Goal: Task Accomplishment & Management: Manage account settings

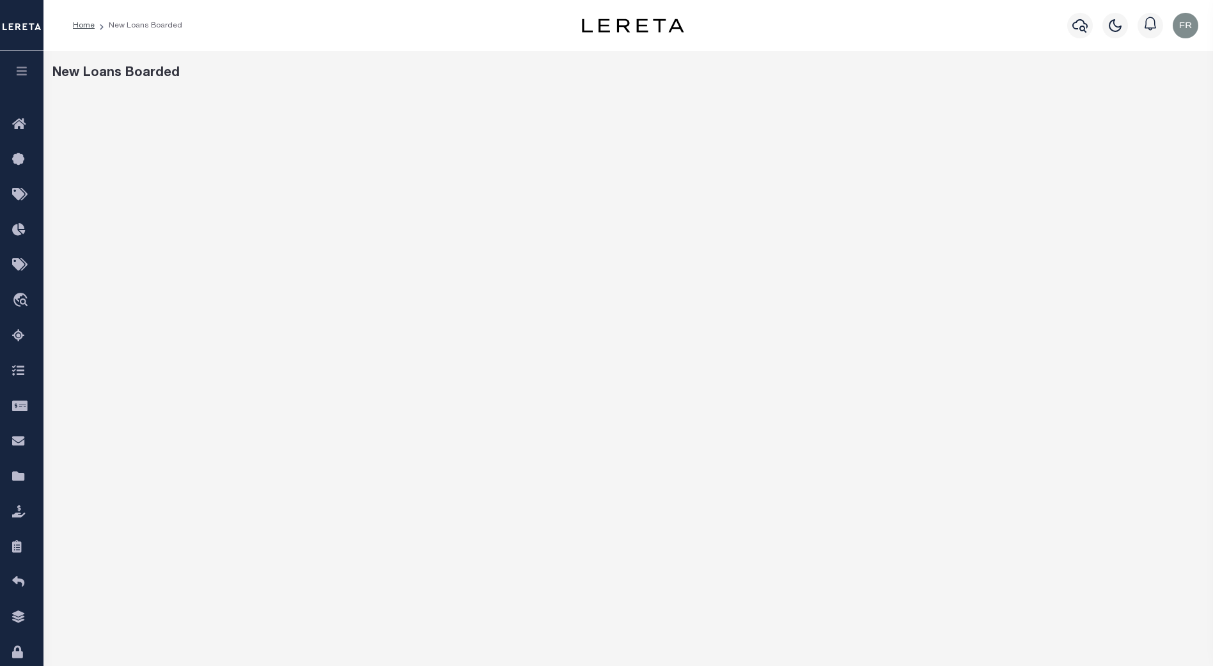
scroll to position [59, 0]
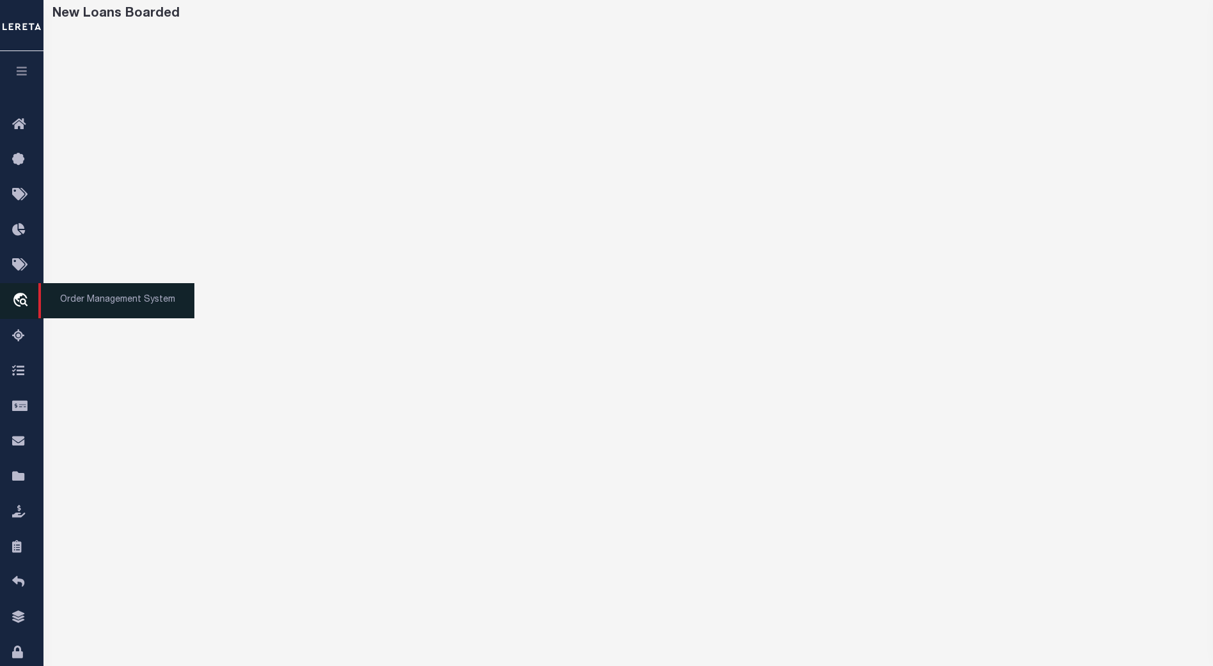
click at [18, 295] on icon "travel_explore" at bounding box center [22, 301] width 20 height 17
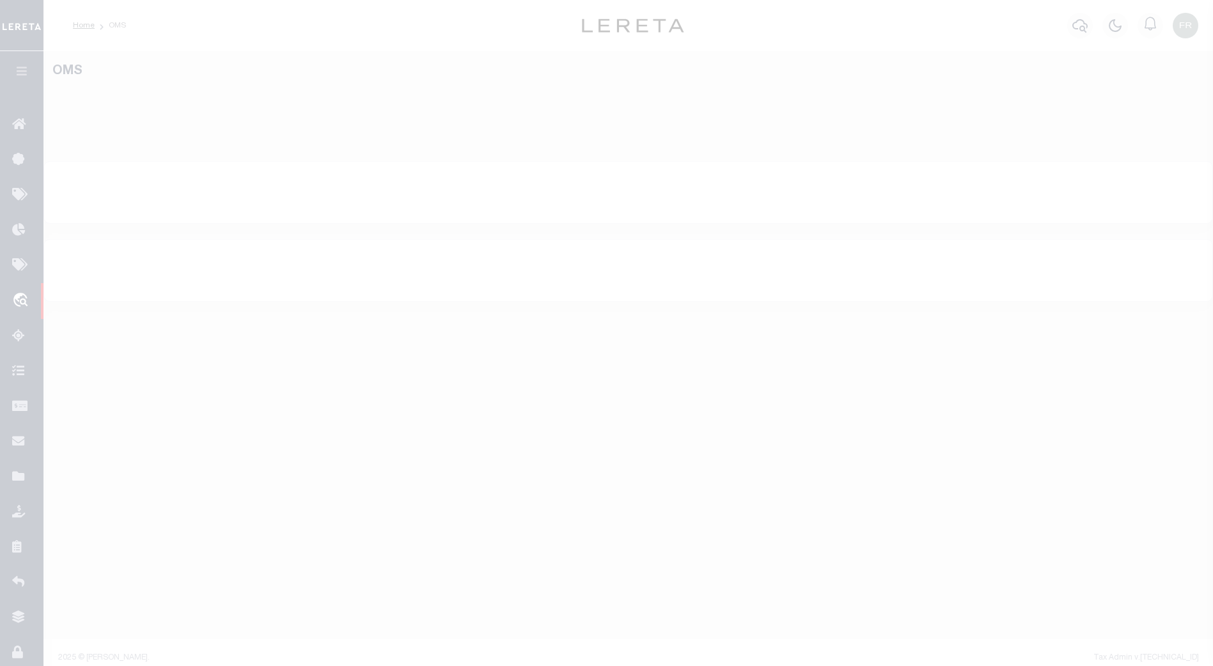
select select "200"
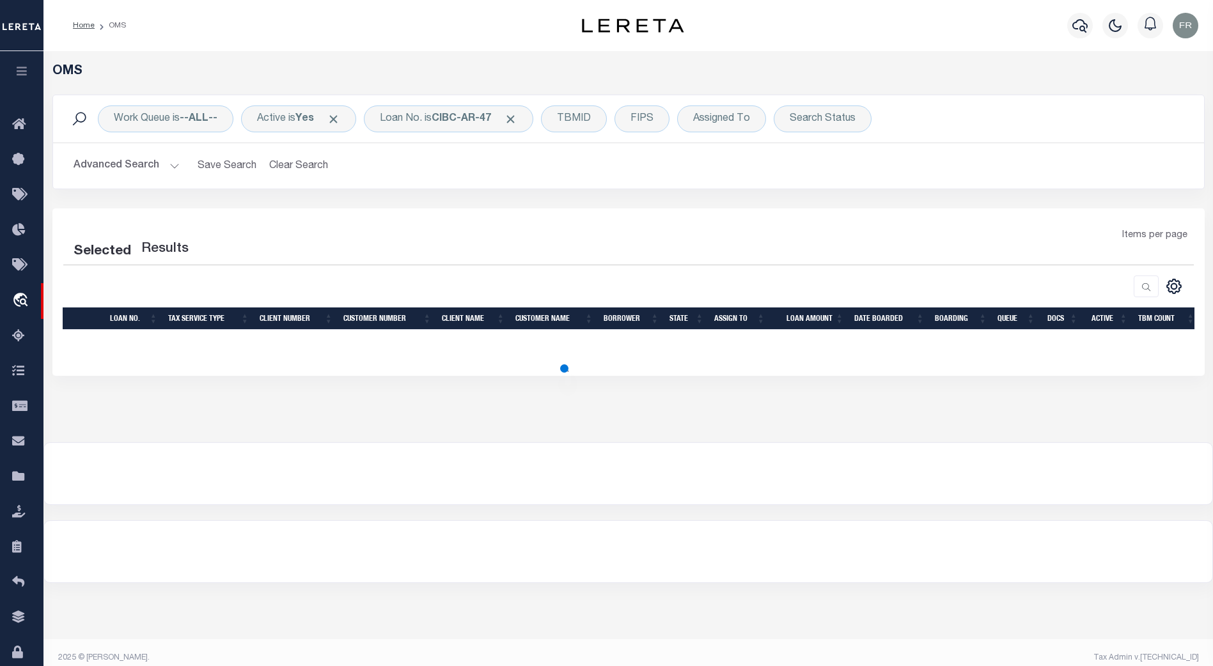
select select "200"
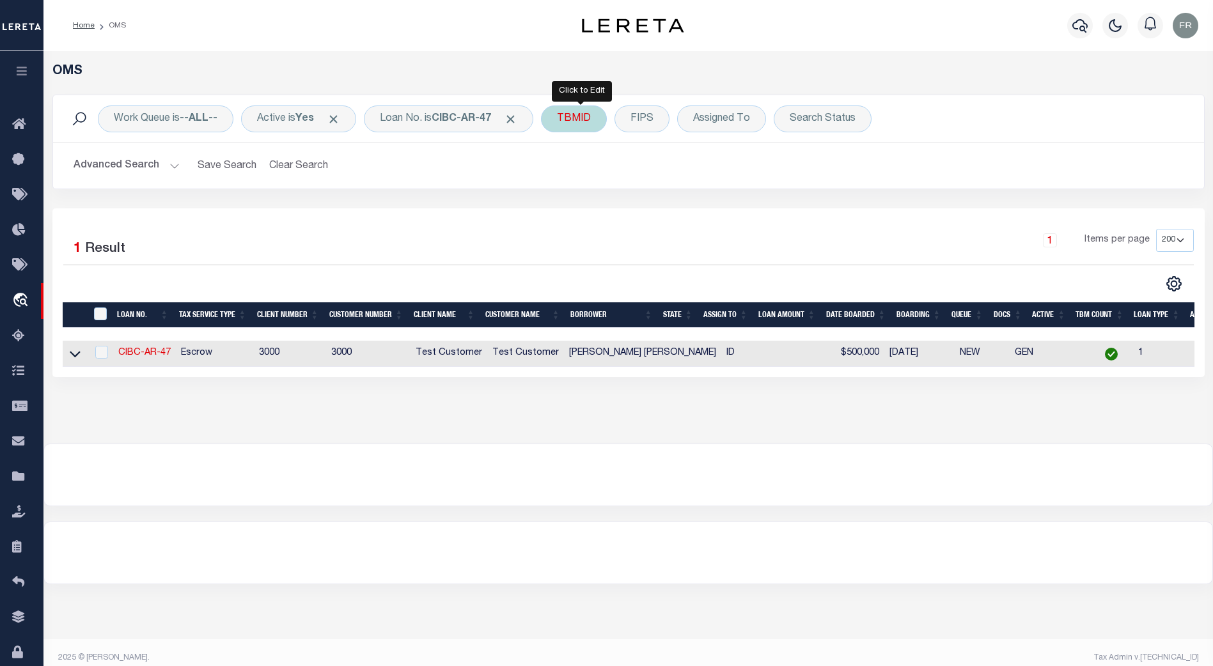
click at [578, 120] on div "TBMID" at bounding box center [574, 118] width 66 height 27
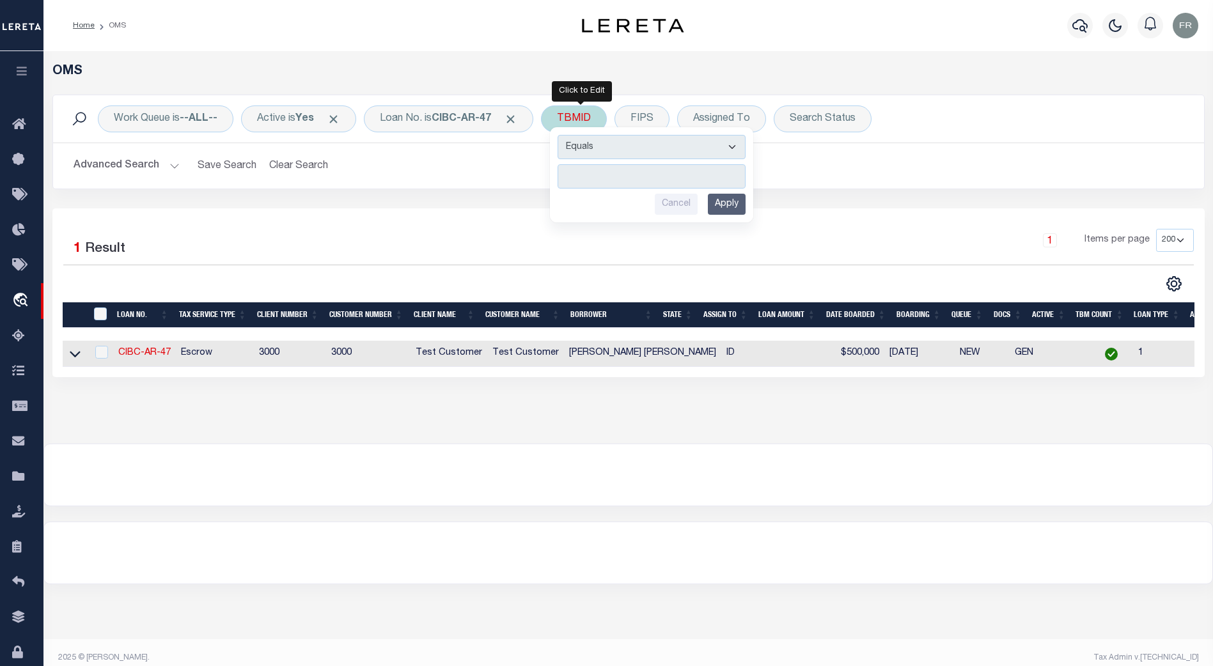
click at [599, 172] on input "number" at bounding box center [651, 176] width 188 height 24
type input "3257048"
click at [740, 202] on input "Apply" at bounding box center [727, 204] width 38 height 21
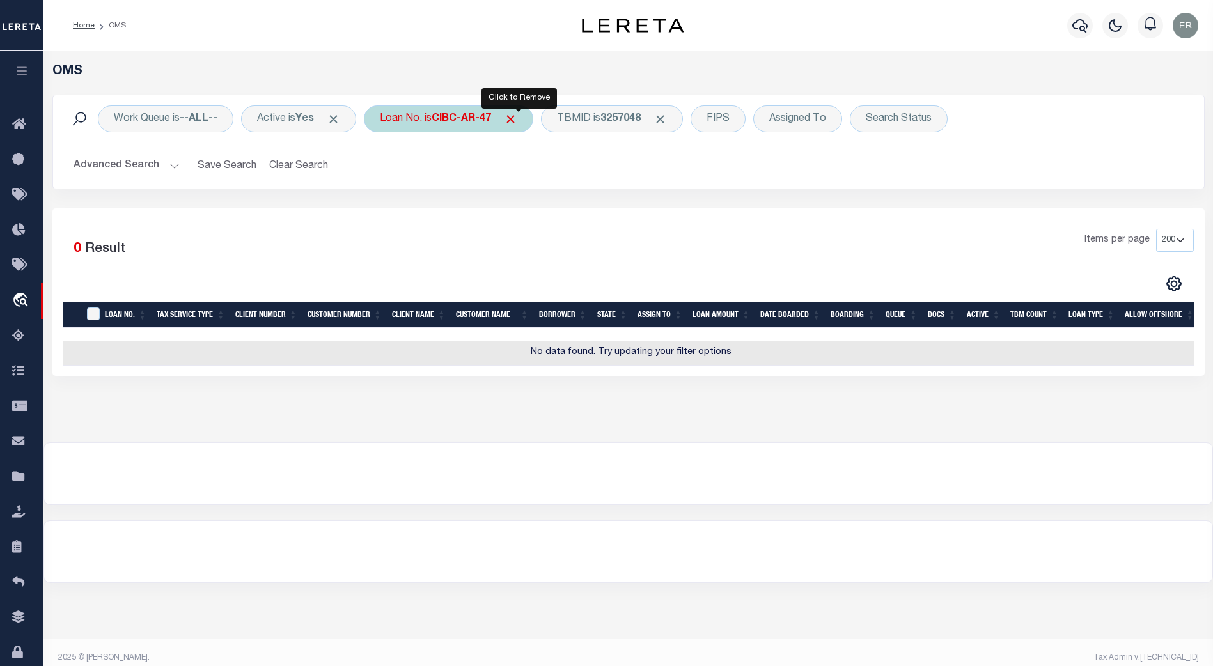
click at [515, 121] on span "Click to Remove" at bounding box center [510, 119] width 13 height 13
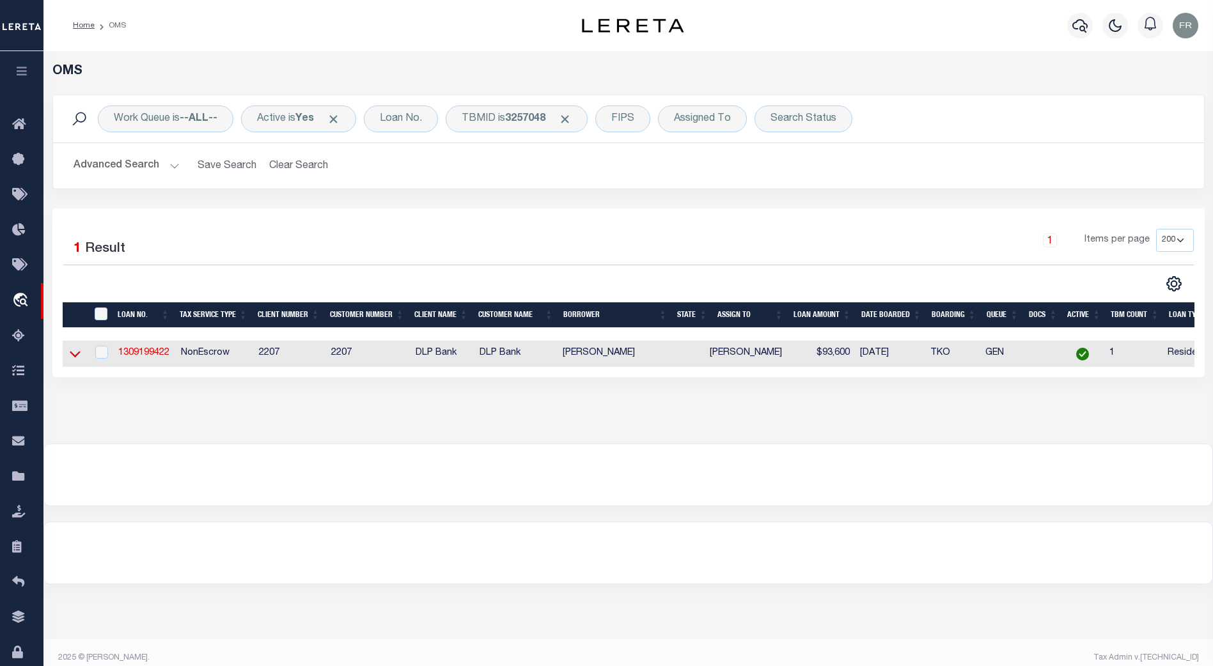
click at [72, 353] on icon at bounding box center [75, 353] width 11 height 13
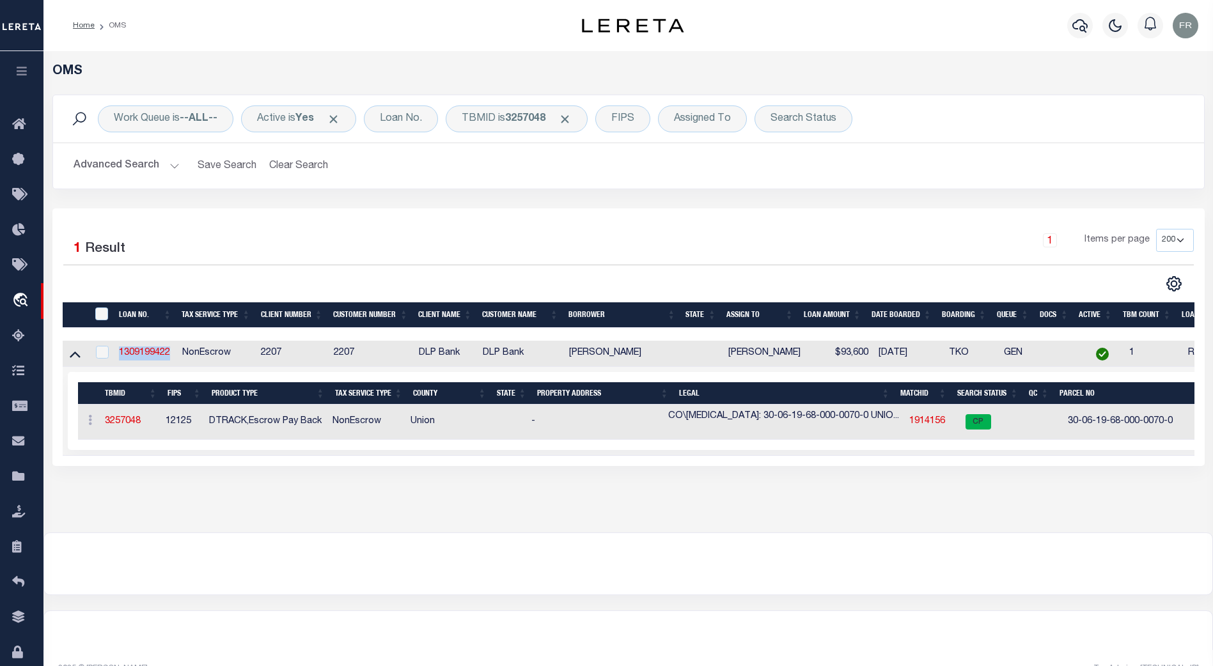
drag, startPoint x: 115, startPoint y: 354, endPoint x: 175, endPoint y: 355, distance: 59.5
click at [175, 355] on td "1309199422" at bounding box center [145, 354] width 63 height 26
checkbox input "true"
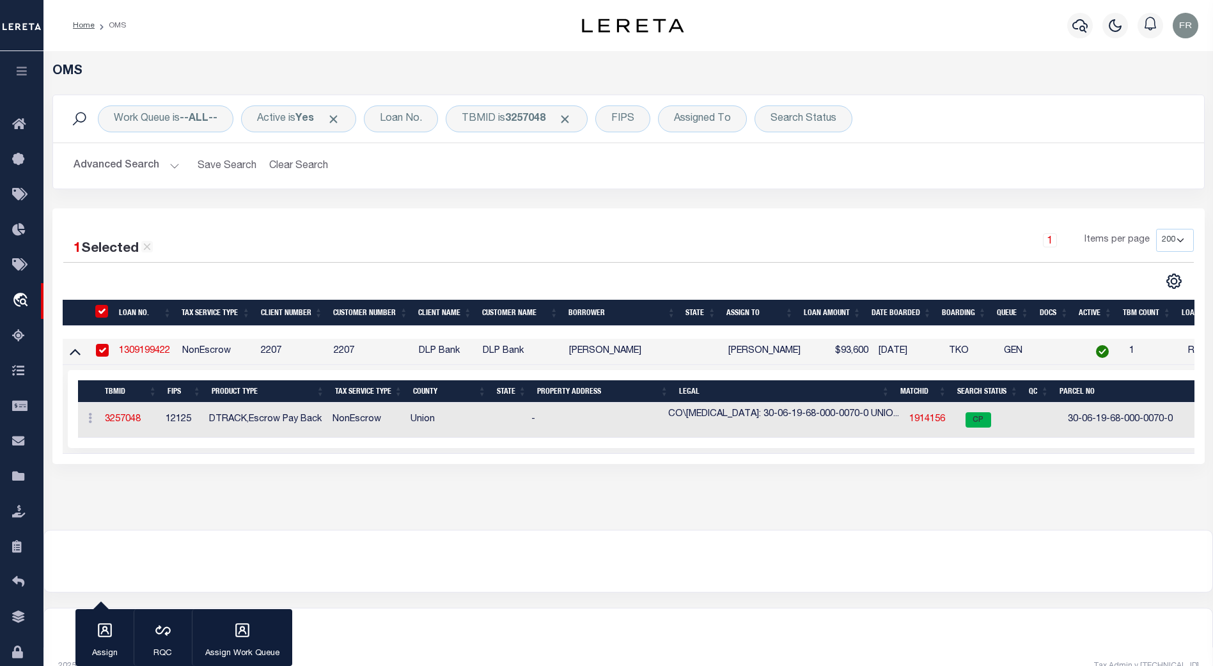
drag, startPoint x: 152, startPoint y: 352, endPoint x: 482, endPoint y: 222, distance: 354.2
click at [482, 222] on div "1 Selected 1 Result 1 Items per page 10 25 50 100 200" at bounding box center [628, 336] width 1152 height 256
click at [146, 351] on link "1309199422" at bounding box center [144, 350] width 51 height 9
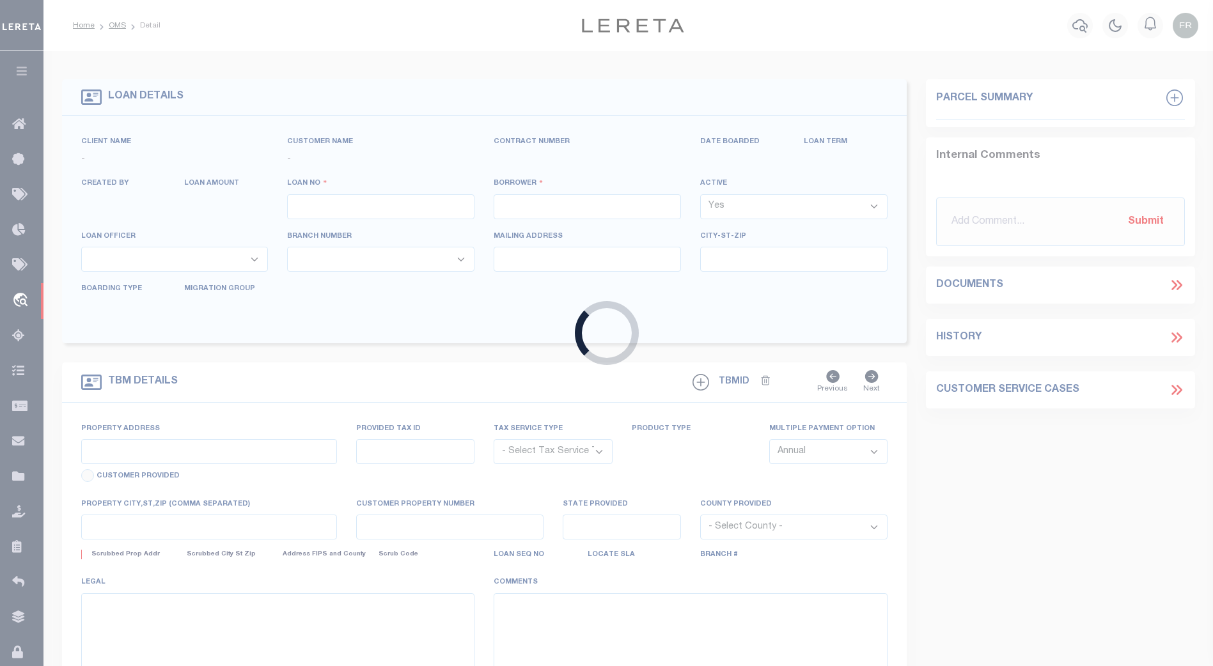
type input "1309199422"
type input "JOHNNIE WAYNE ENNIS"
select select
type input "9623 SW 72nd Street"
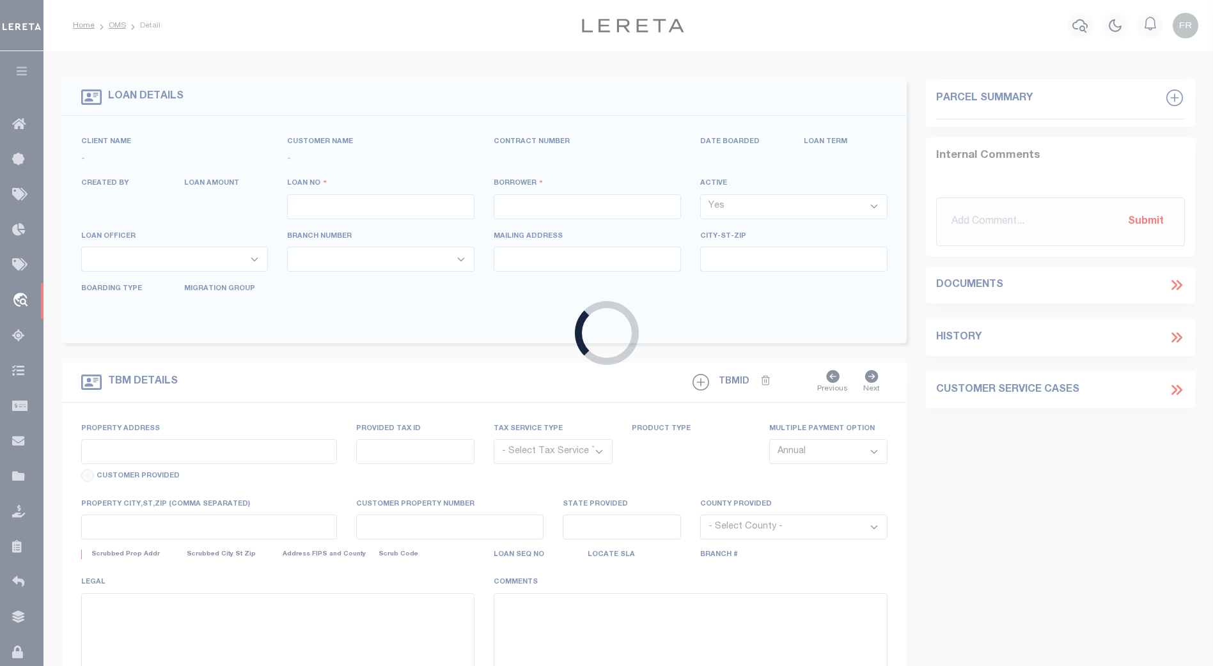
type input "LAKE BUTLER, FL 32054"
select select "10"
select select "NonEscrow"
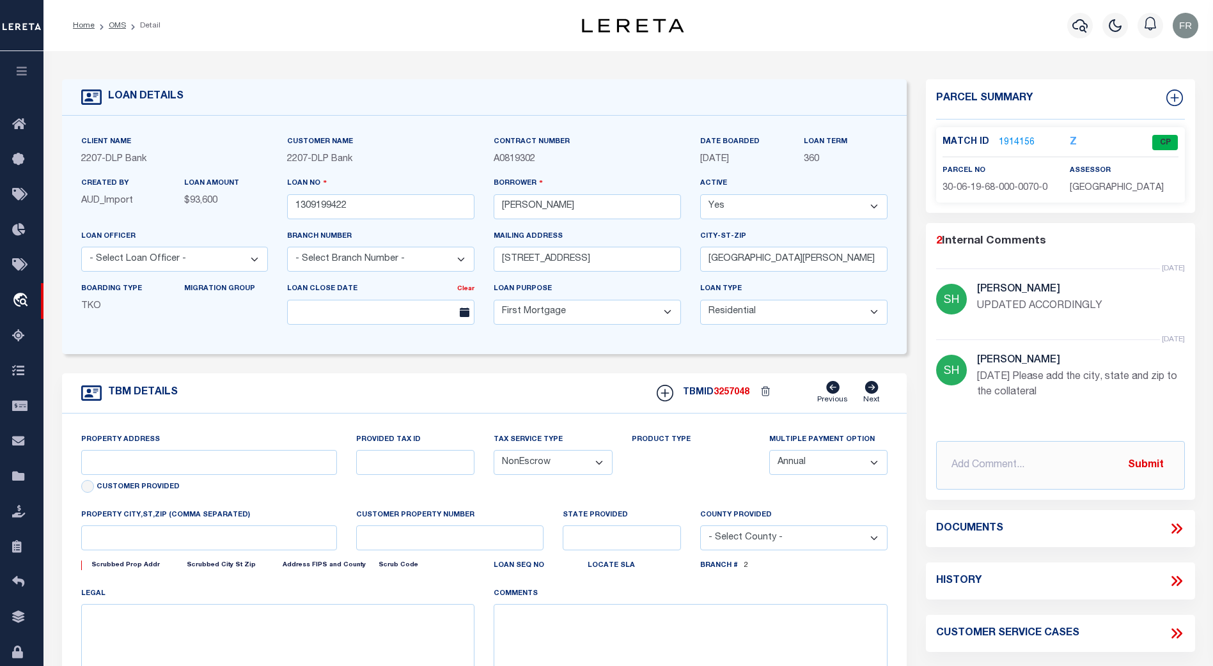
select select "16877"
type input "4189 SW 100TH PLACE"
select select
type input "LAKE BUTLER, FL 32054"
type textarea "CO\TPN: 30-06-19-68-000-0070-0 UNION | DWMH LOCATED AT 4189 SW 100TH PLACE & 20…"
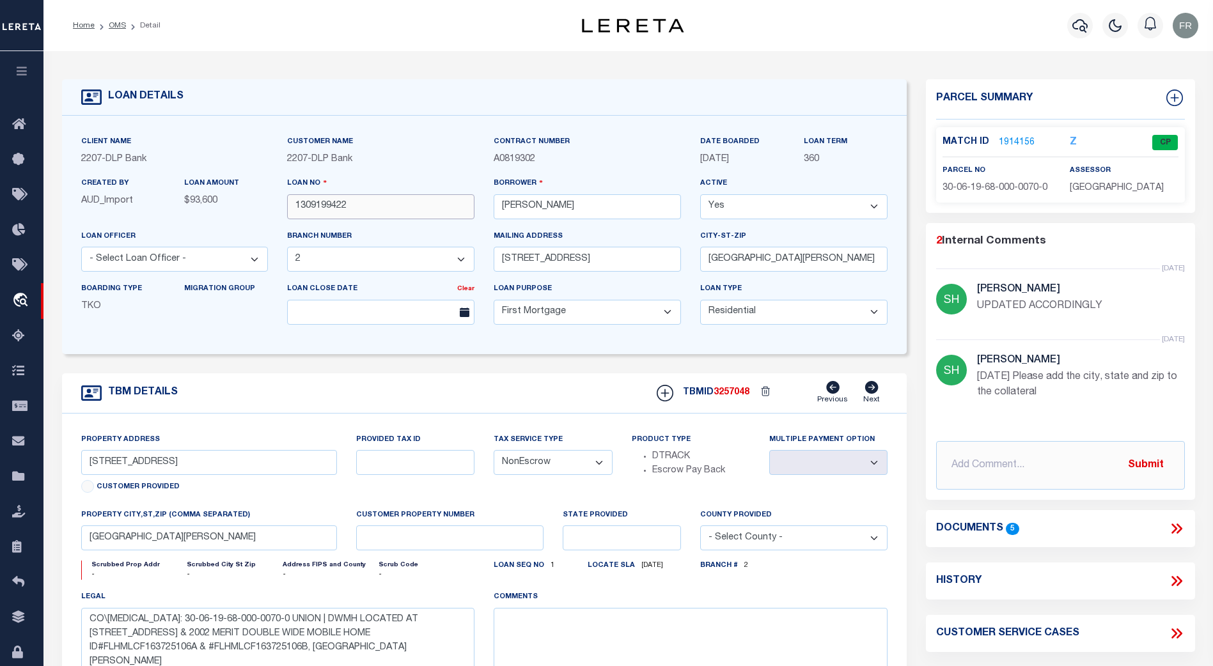
drag, startPoint x: 351, startPoint y: 208, endPoint x: 286, endPoint y: 208, distance: 65.2
click at [286, 208] on div "Loan No 1309199422" at bounding box center [380, 202] width 206 height 52
